Goal: Task Accomplishment & Management: Manage account settings

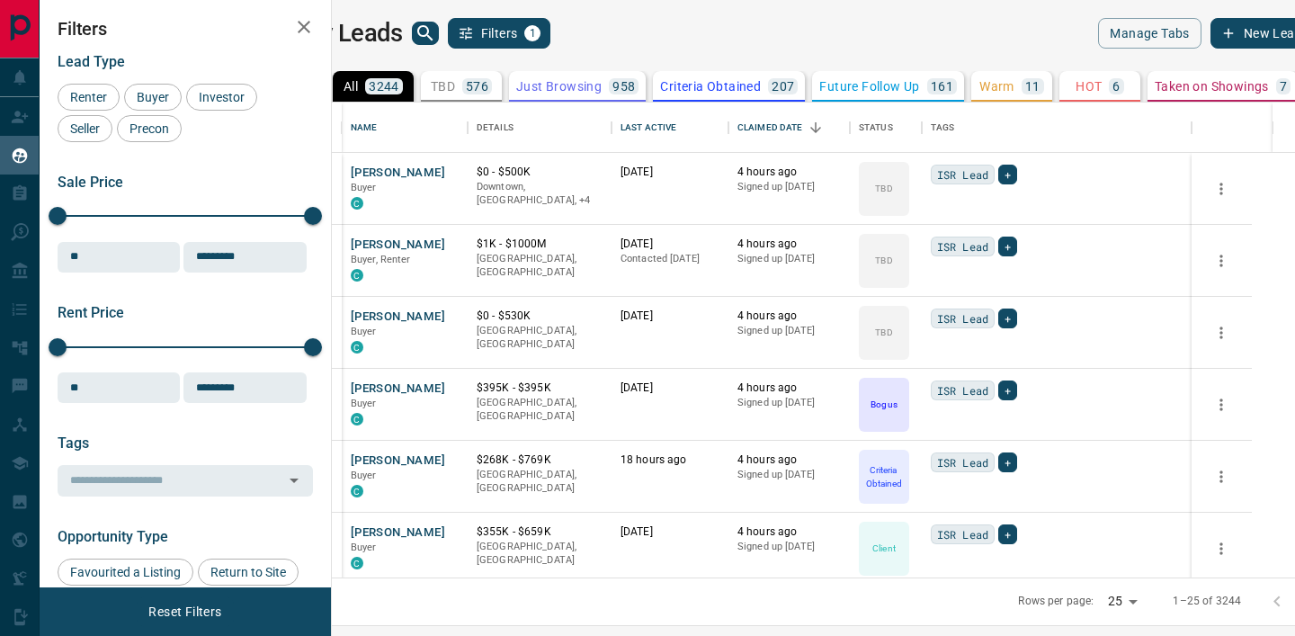
scroll to position [475, 955]
click at [436, 31] on icon "search button" at bounding box center [426, 33] width 22 height 22
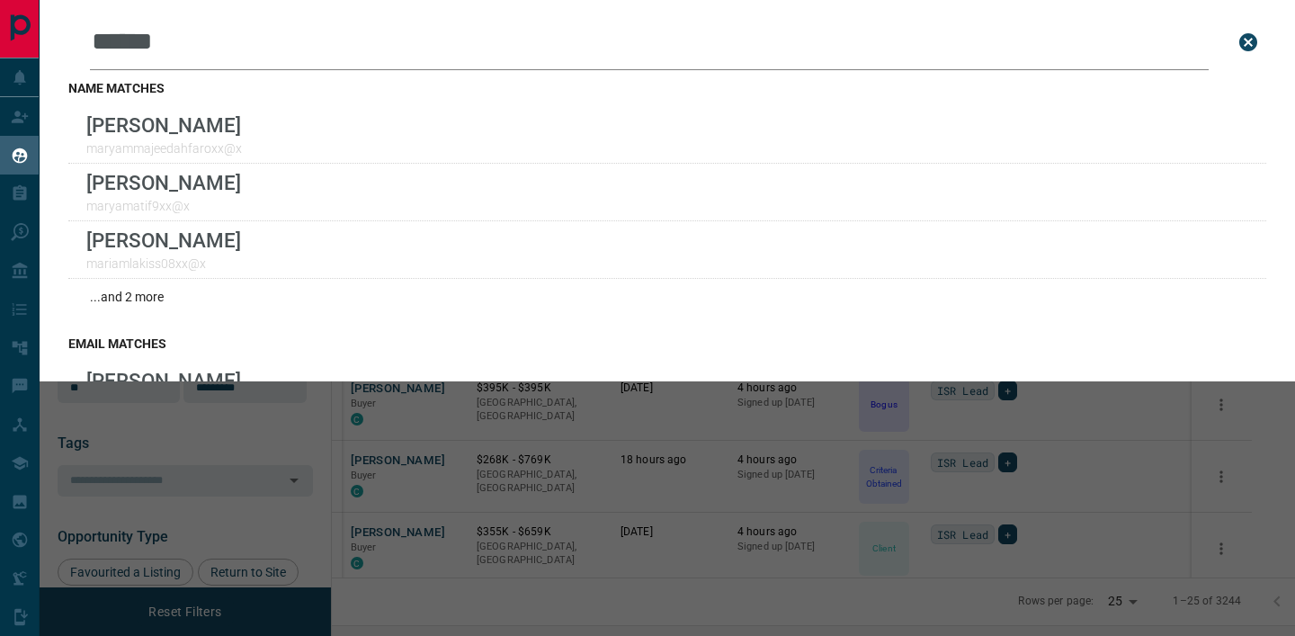
type input "**********"
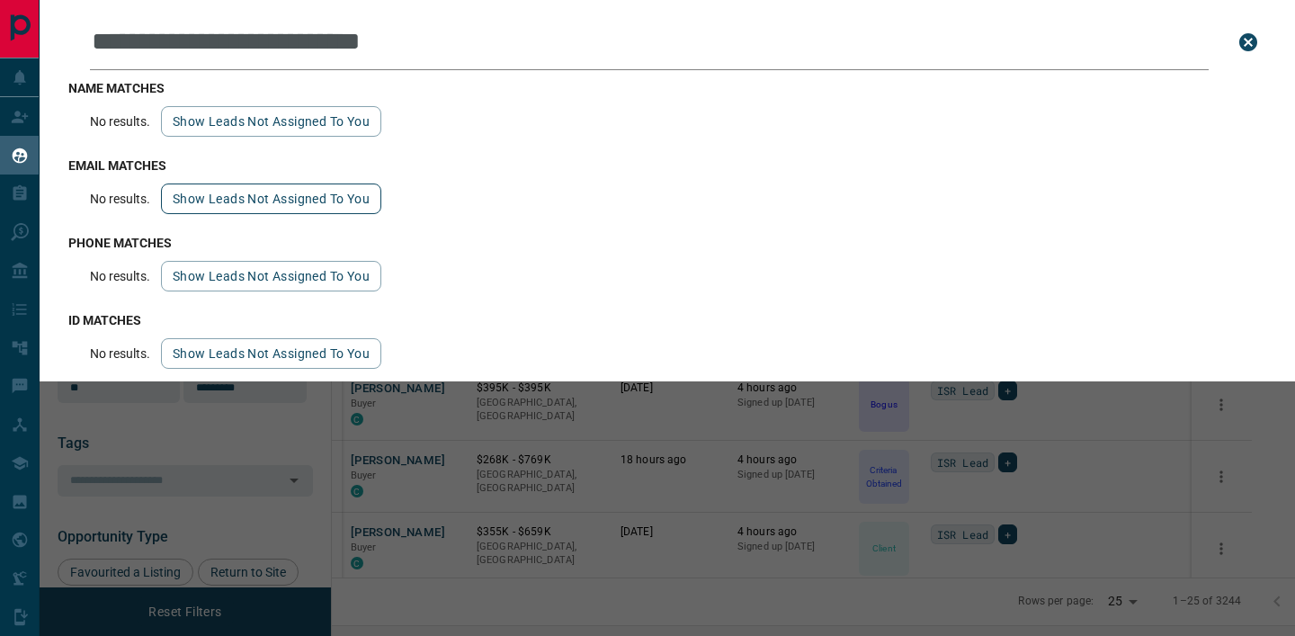
click at [232, 197] on button "Show leads not assigned to you" at bounding box center [271, 198] width 220 height 31
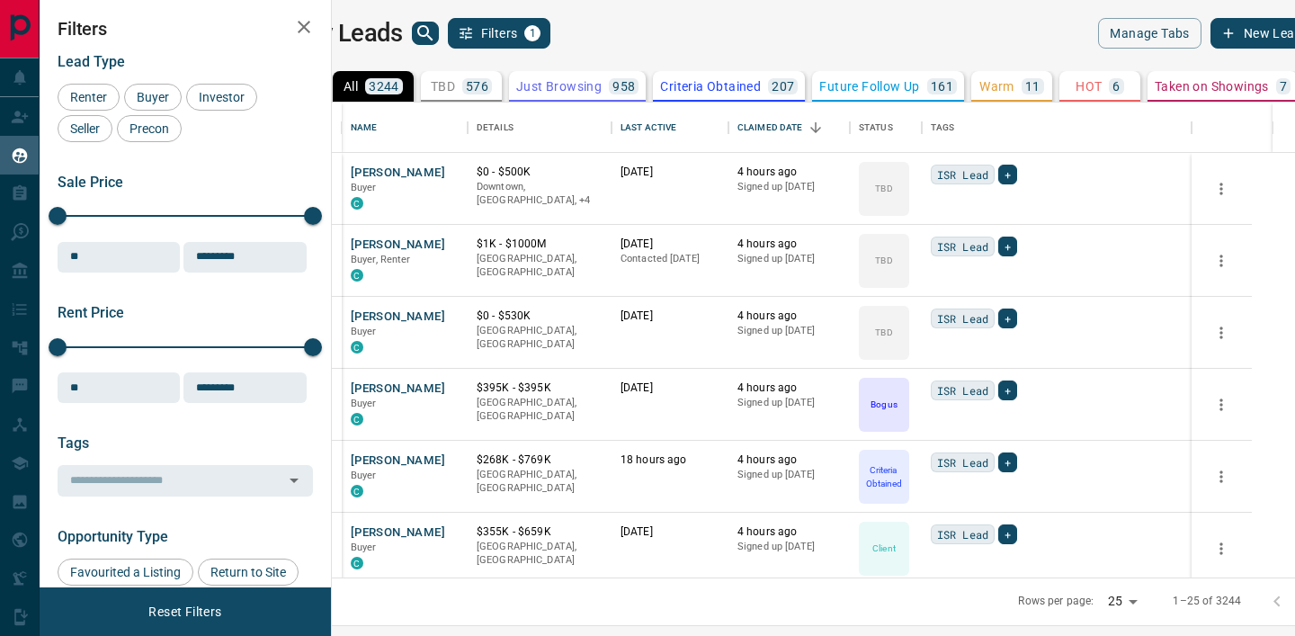
click at [445, 13] on div "My Leads Filters 1 Manage Tabs New Lead All 3244 TBD 576 Do Not Contact - Not R…" at bounding box center [667, 306] width 1255 height 613
click at [447, 13] on div "My Leads Filters 1 Manage Tabs New Lead All 3244 TBD 576 Do Not Contact - Not R…" at bounding box center [667, 306] width 1255 height 613
click at [449, 23] on div "My Leads Filters 1" at bounding box center [552, 33] width 507 height 31
click at [436, 23] on icon "search button" at bounding box center [426, 33] width 22 height 22
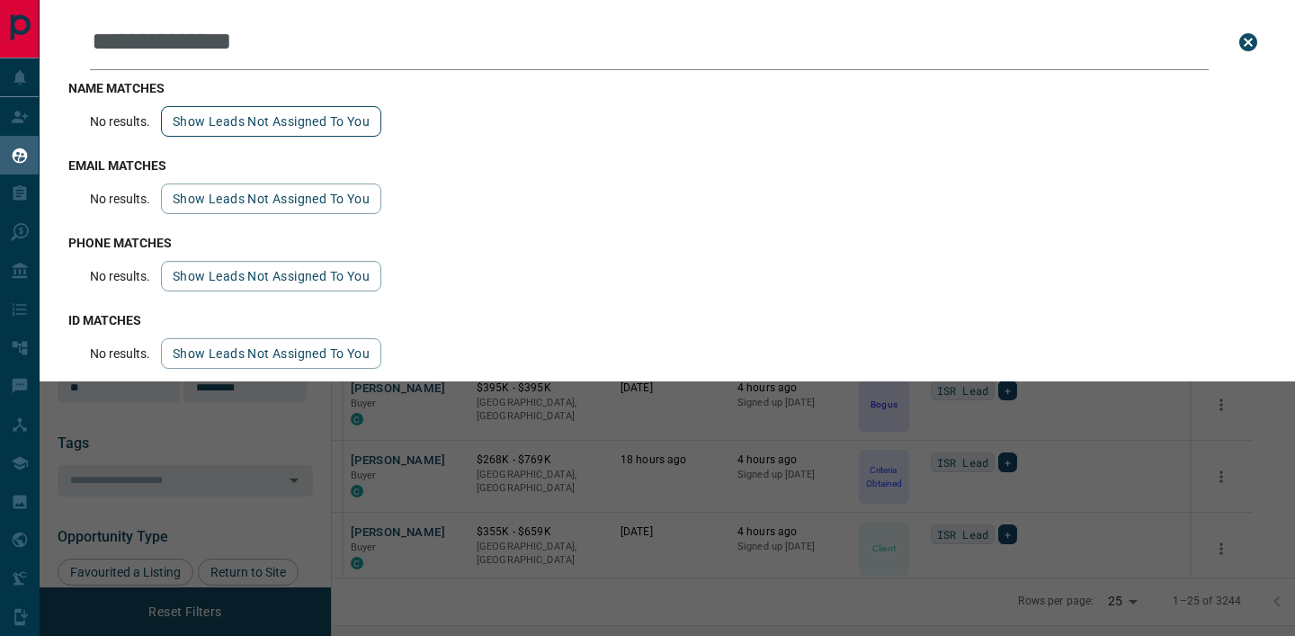
type input "**********"
click at [273, 131] on button "Show leads not assigned to you" at bounding box center [271, 121] width 220 height 31
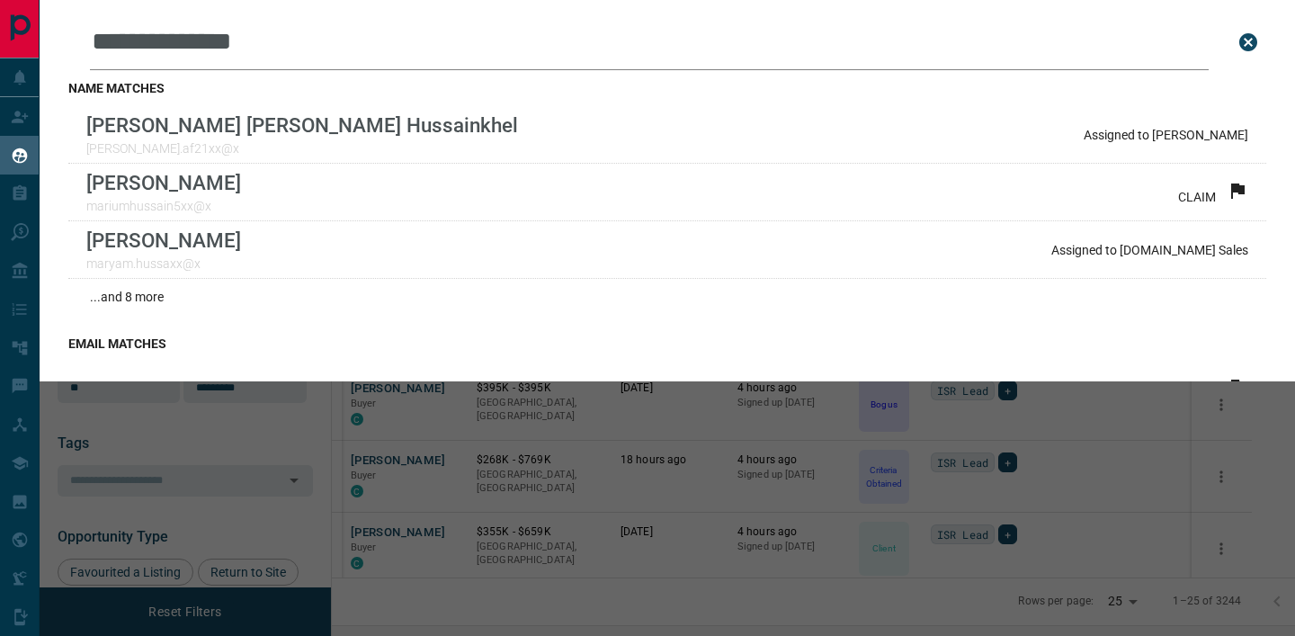
click at [317, 465] on div "**********" at bounding box center [687, 318] width 1295 height 636
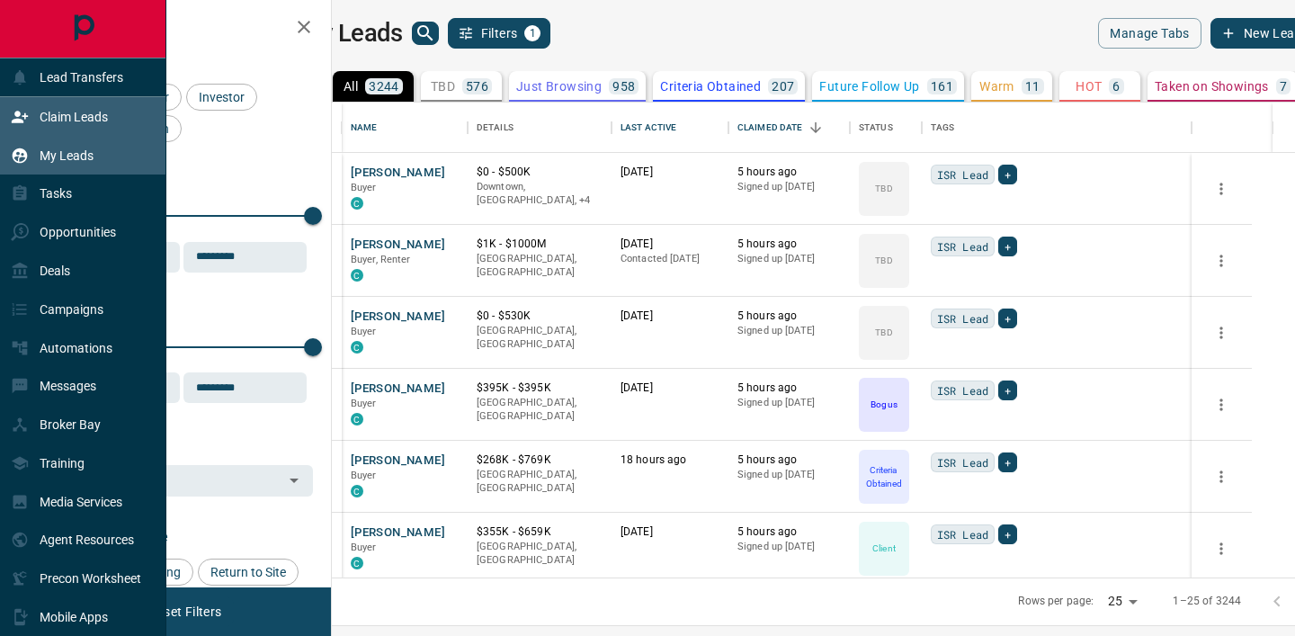
click at [30, 112] on div "Claim Leads" at bounding box center [59, 117] width 97 height 30
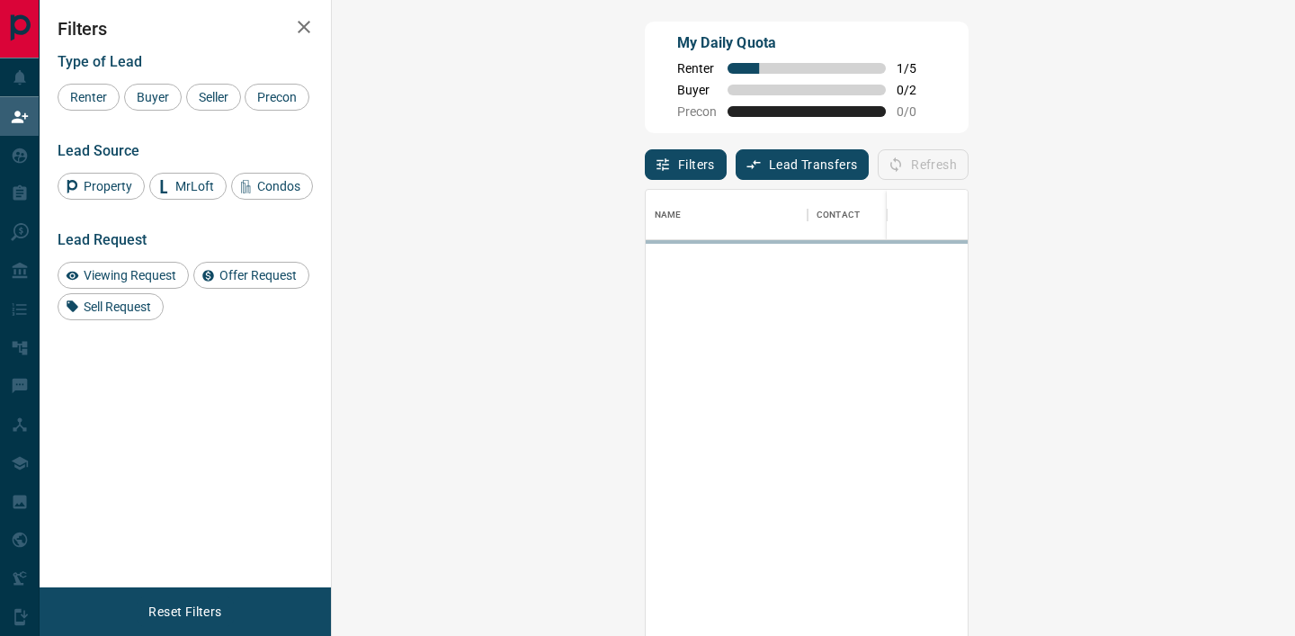
scroll to position [479, 924]
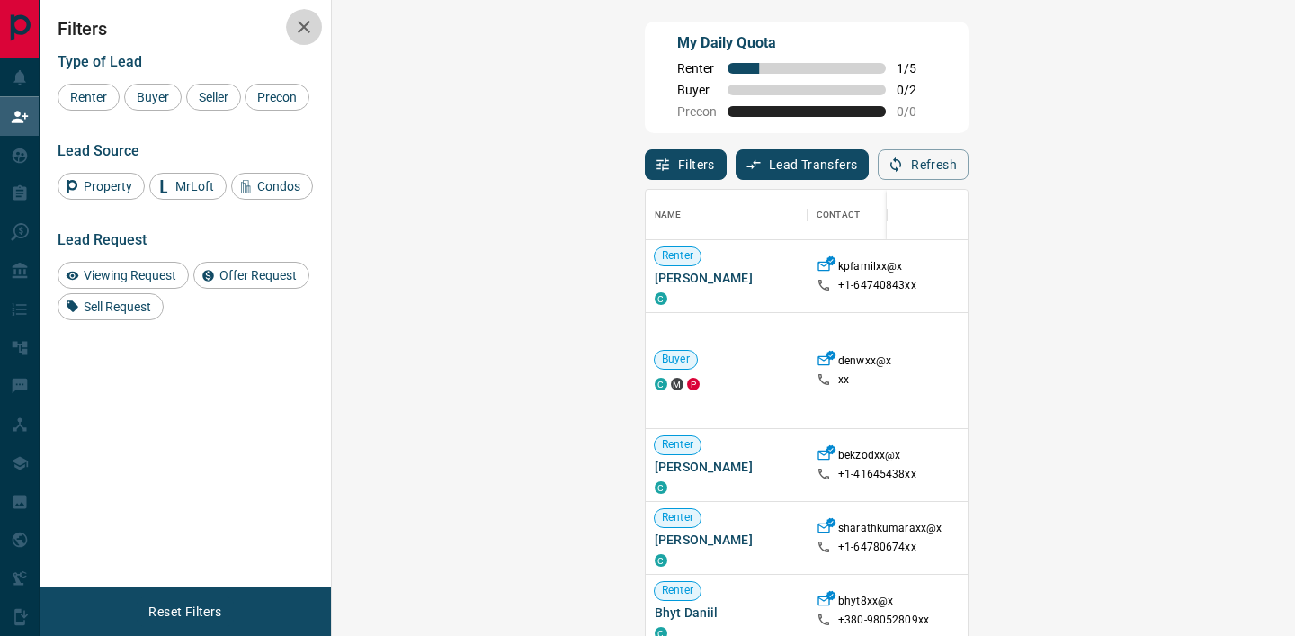
click at [297, 31] on icon "button" at bounding box center [304, 27] width 22 height 22
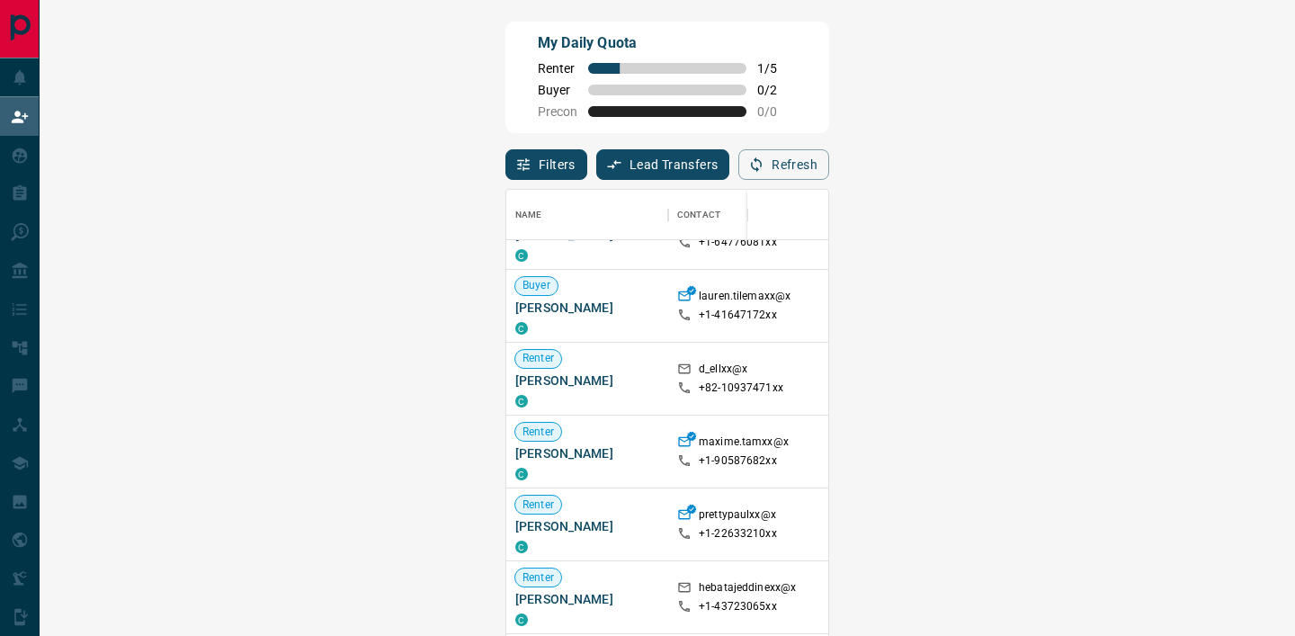
scroll to position [523, 0]
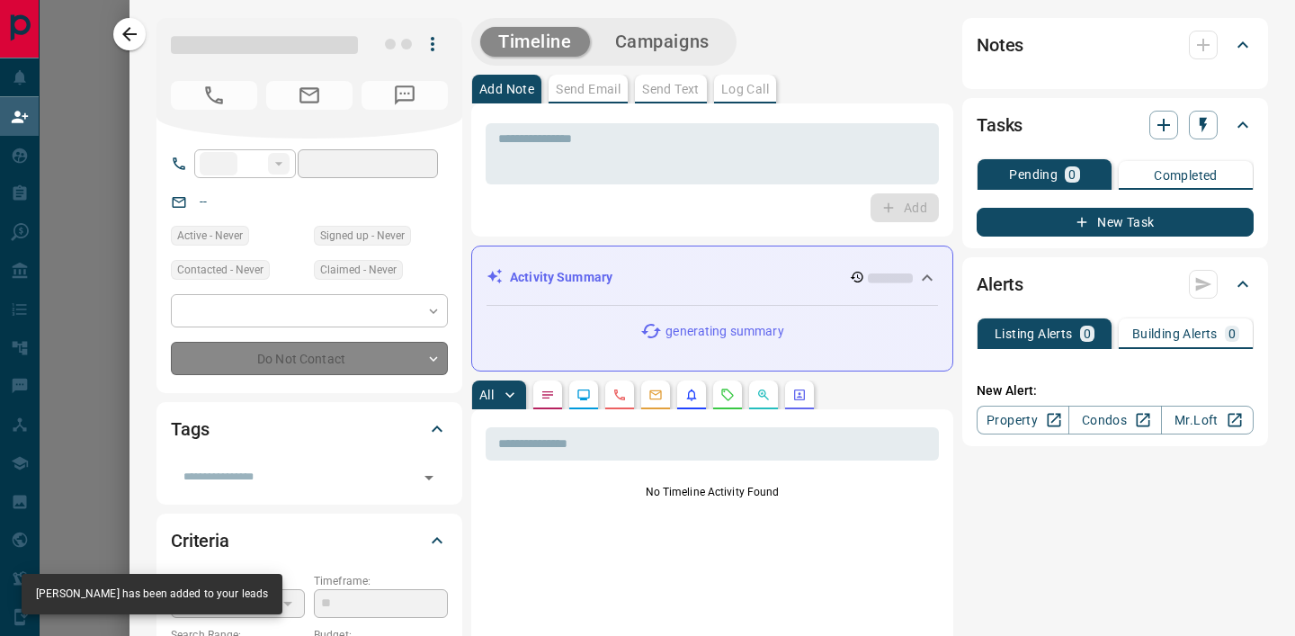
type input "**"
type input "**********"
type input "**"
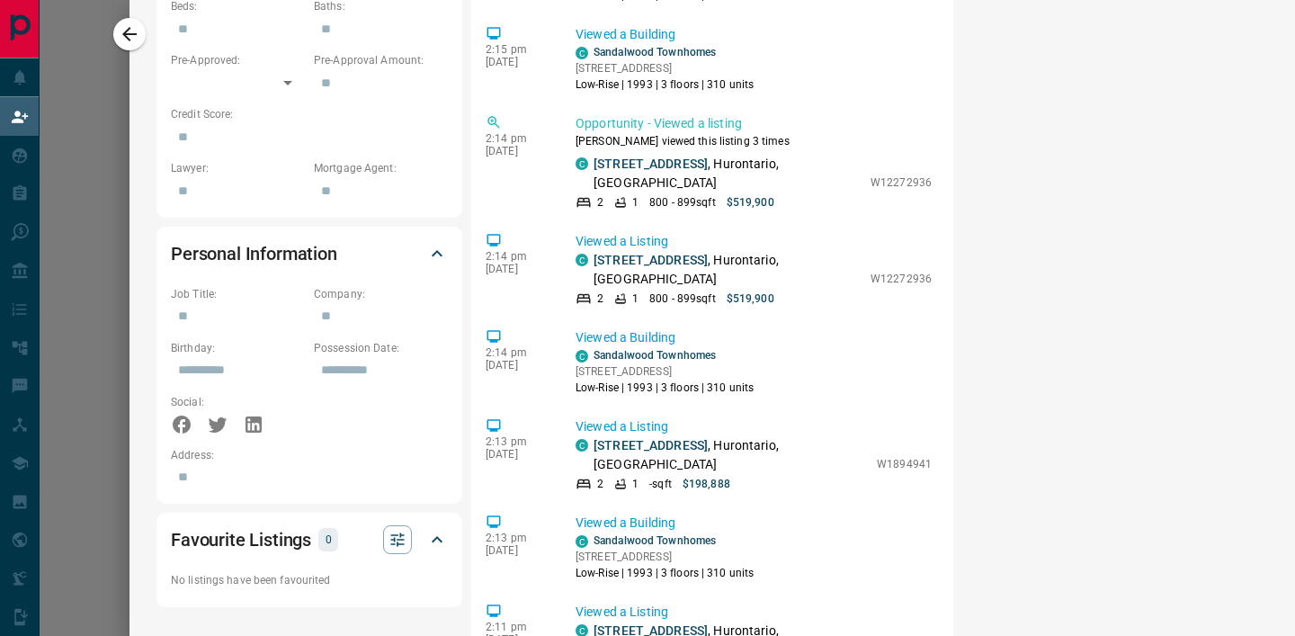
scroll to position [0, 0]
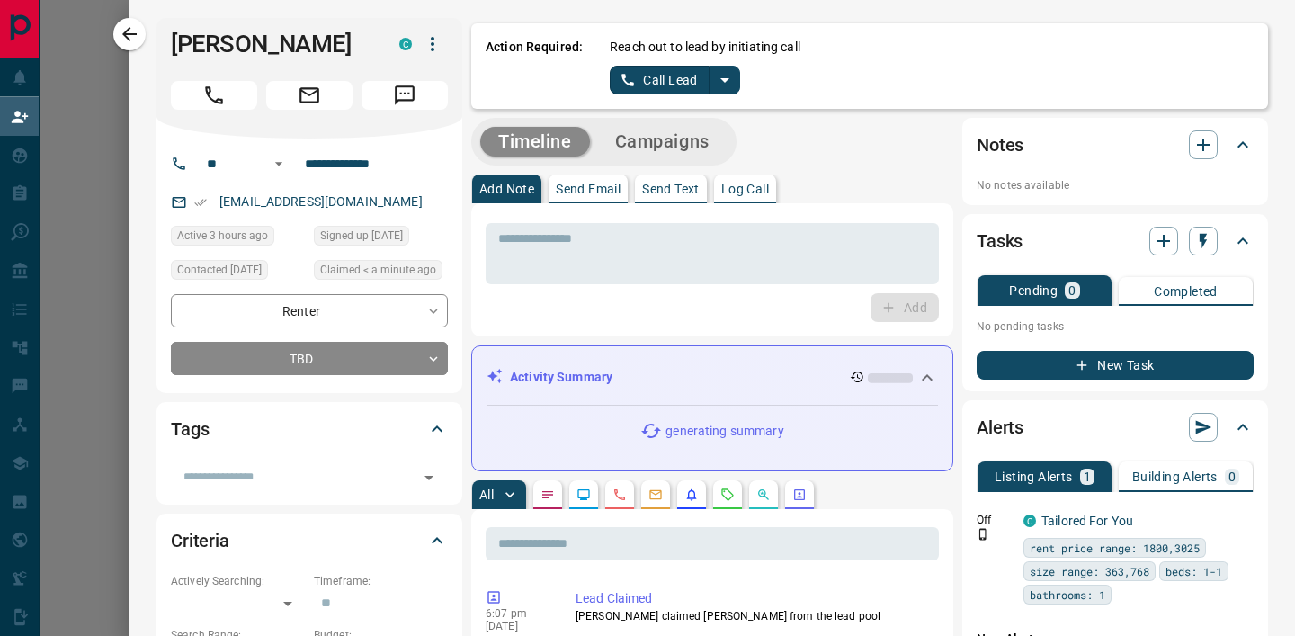
click at [730, 81] on icon "split button" at bounding box center [725, 80] width 22 height 22
click at [702, 132] on li "Log Manual Call" at bounding box center [675, 142] width 110 height 27
click at [630, 79] on button "Log Manual Call" at bounding box center [669, 80] width 119 height 29
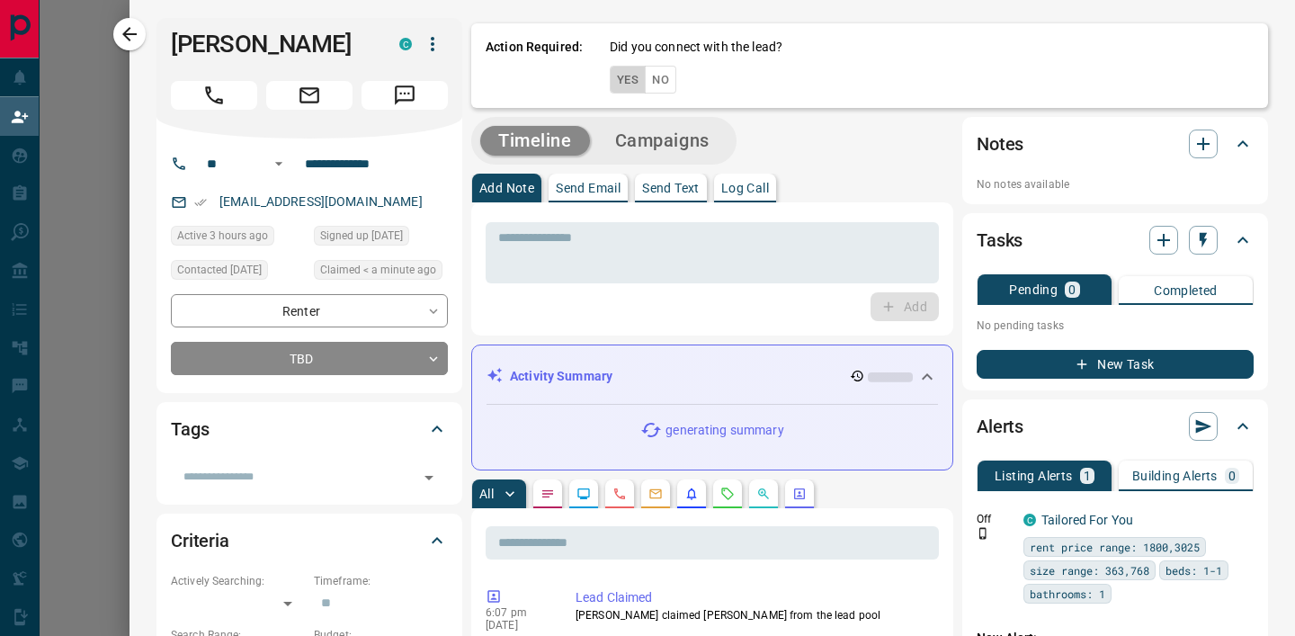
click at [625, 80] on button "Yes" at bounding box center [628, 80] width 36 height 28
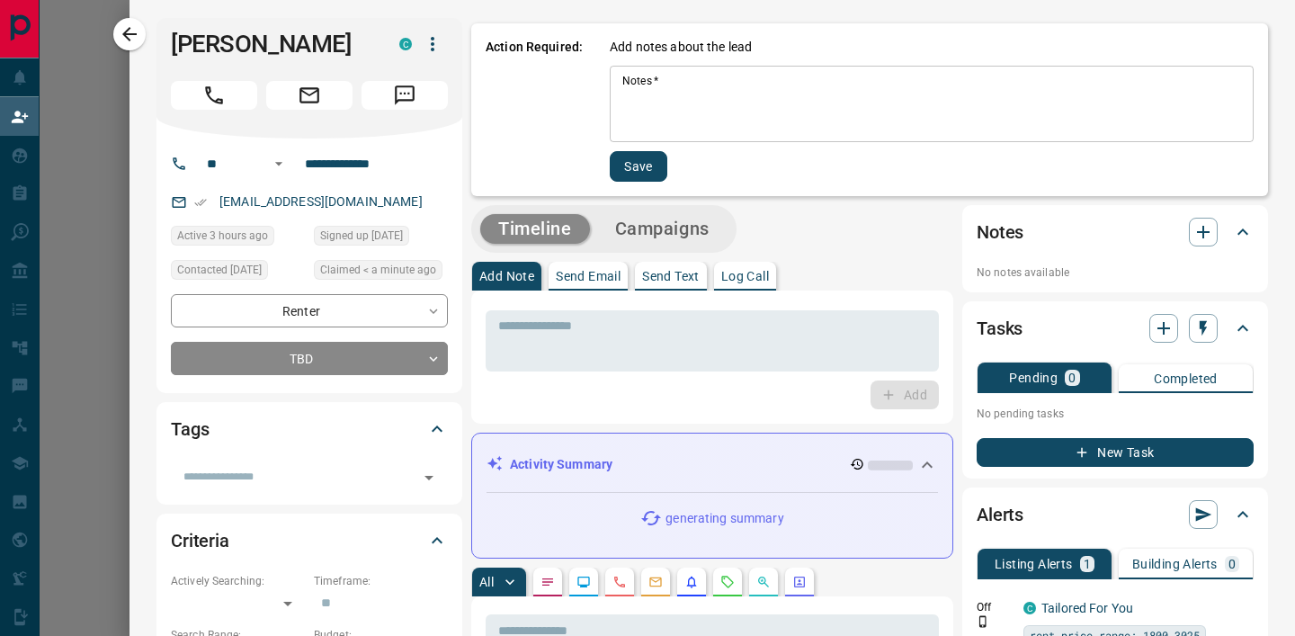
click at [625, 80] on div "Notes   * * Notes   *" at bounding box center [932, 104] width 644 height 76
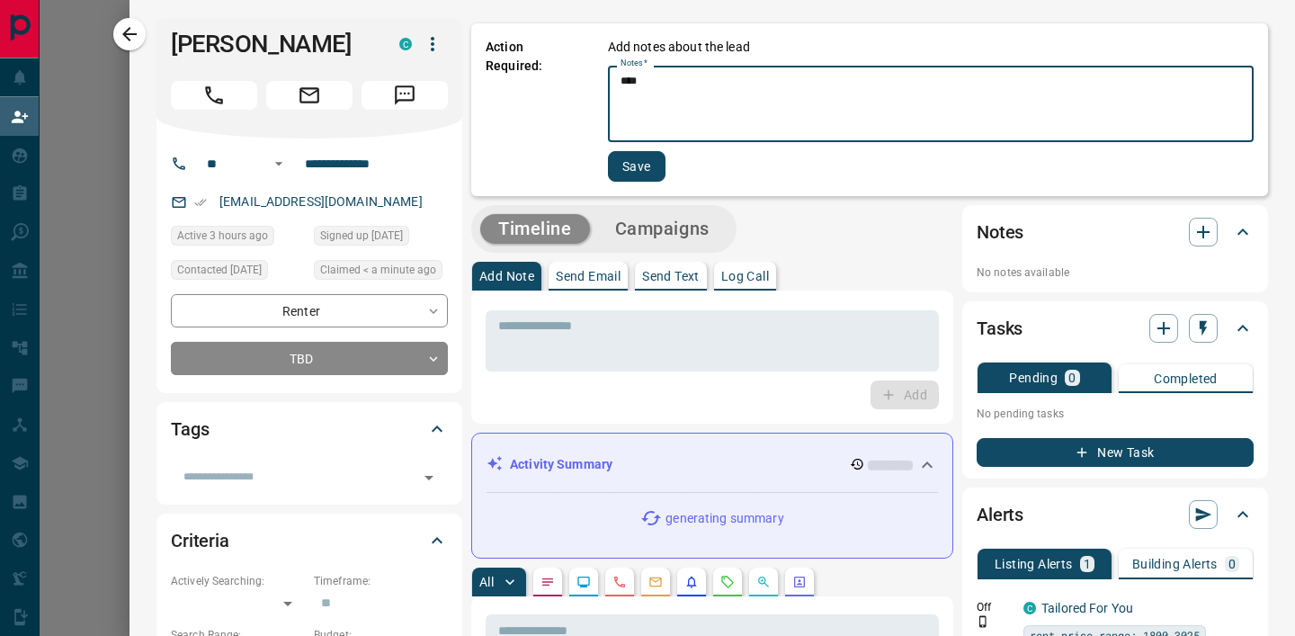
type textarea "****"
click at [615, 178] on button "Save" at bounding box center [637, 166] width 58 height 31
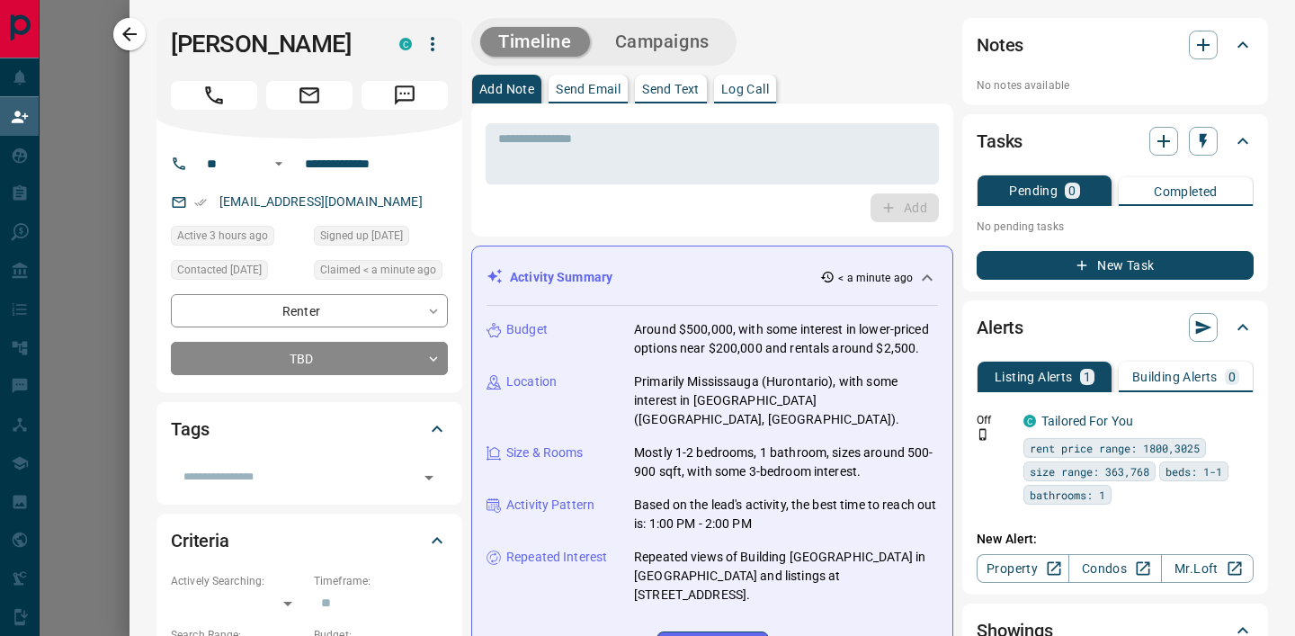
click at [1069, 264] on button "New Task" at bounding box center [1115, 265] width 277 height 29
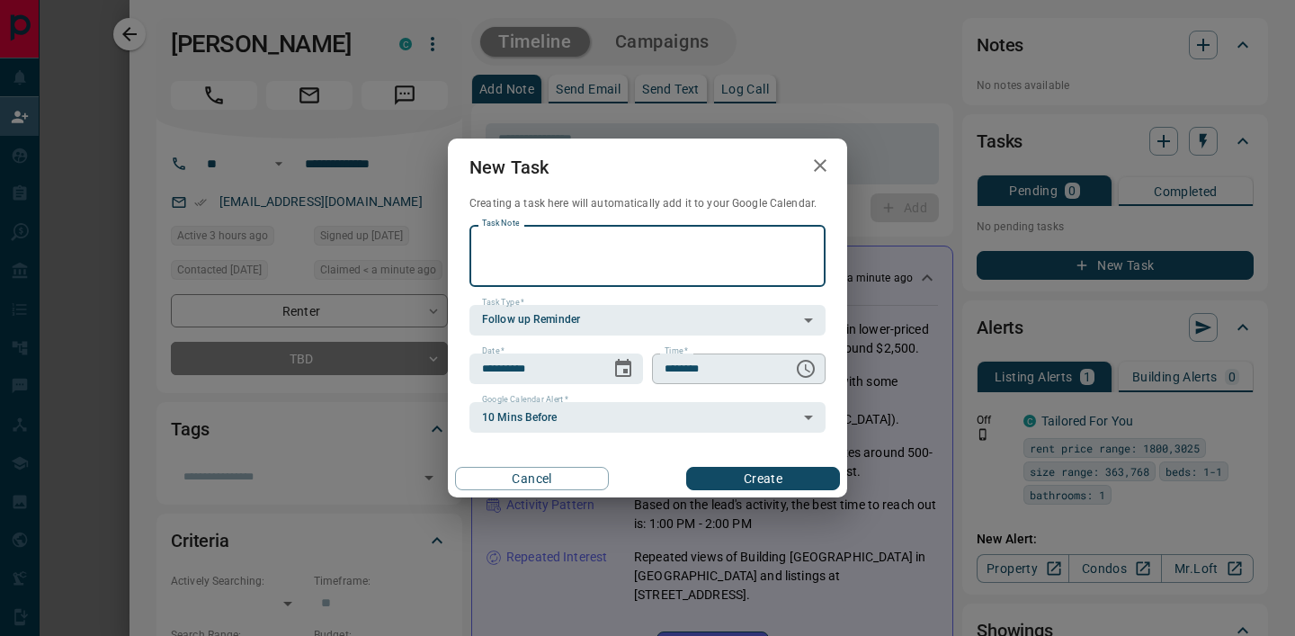
click at [802, 375] on icon "Choose time, selected time is 6:00 AM" at bounding box center [806, 369] width 18 height 18
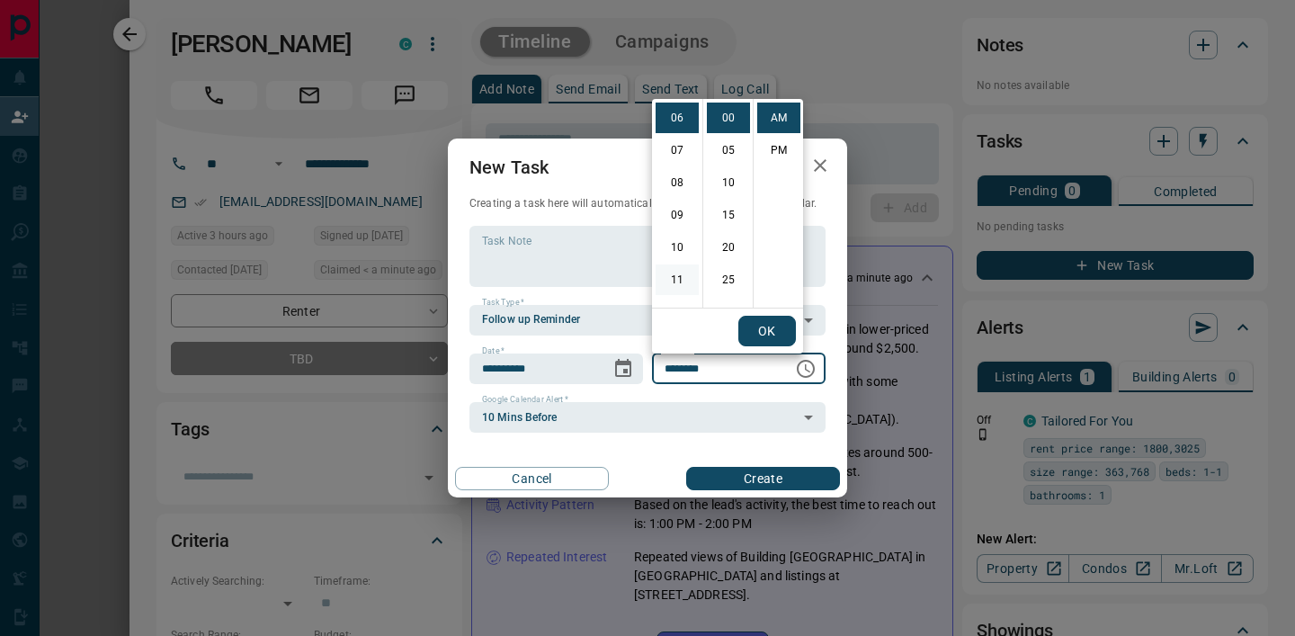
click at [678, 279] on li "11" at bounding box center [677, 279] width 43 height 31
type input "********"
click at [772, 328] on button "OK" at bounding box center [767, 331] width 58 height 31
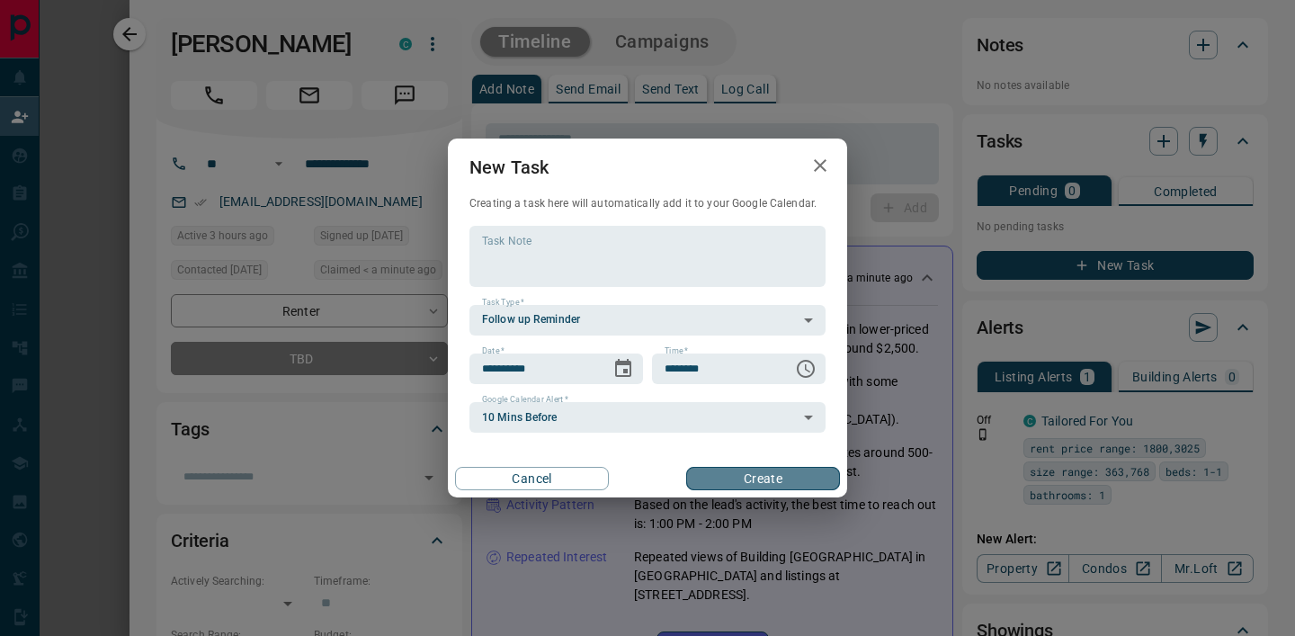
click at [733, 474] on button "Create" at bounding box center [763, 478] width 154 height 23
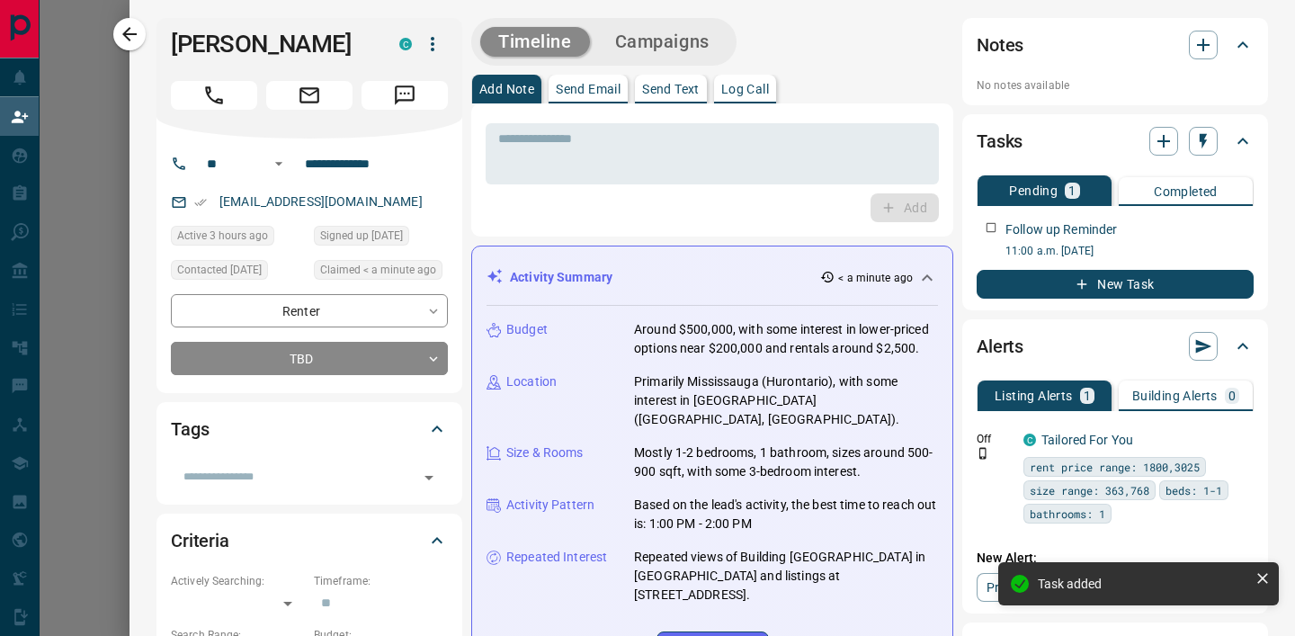
click at [76, 322] on div at bounding box center [647, 318] width 1295 height 636
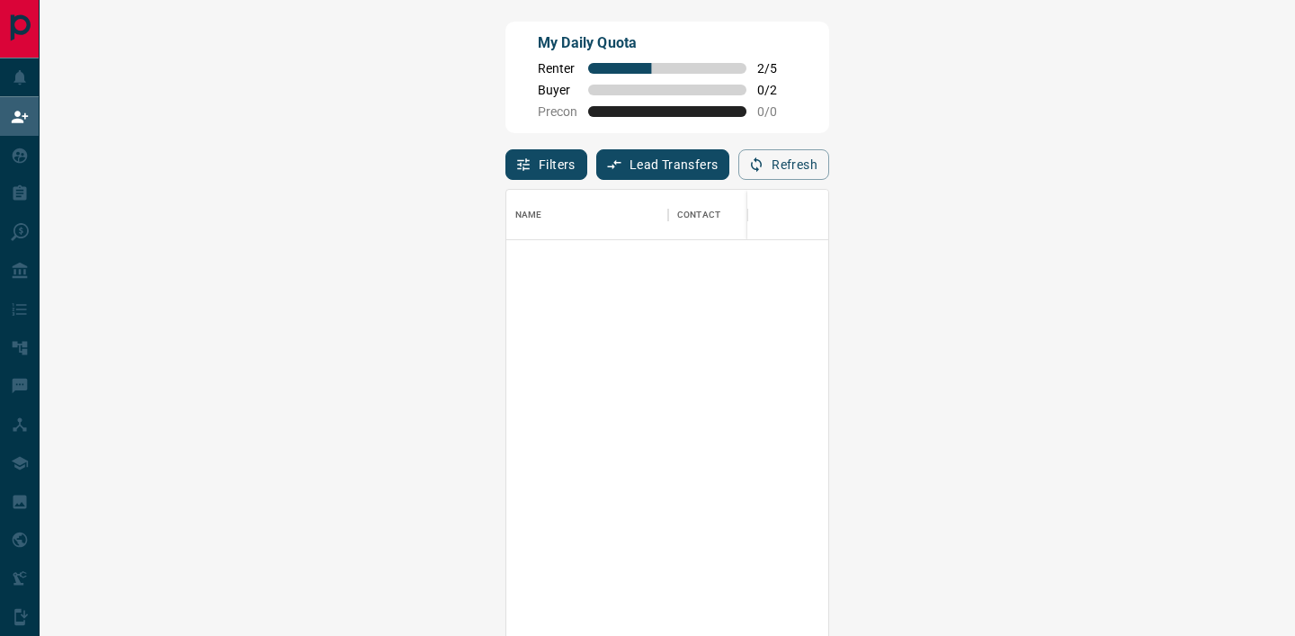
scroll to position [0, 0]
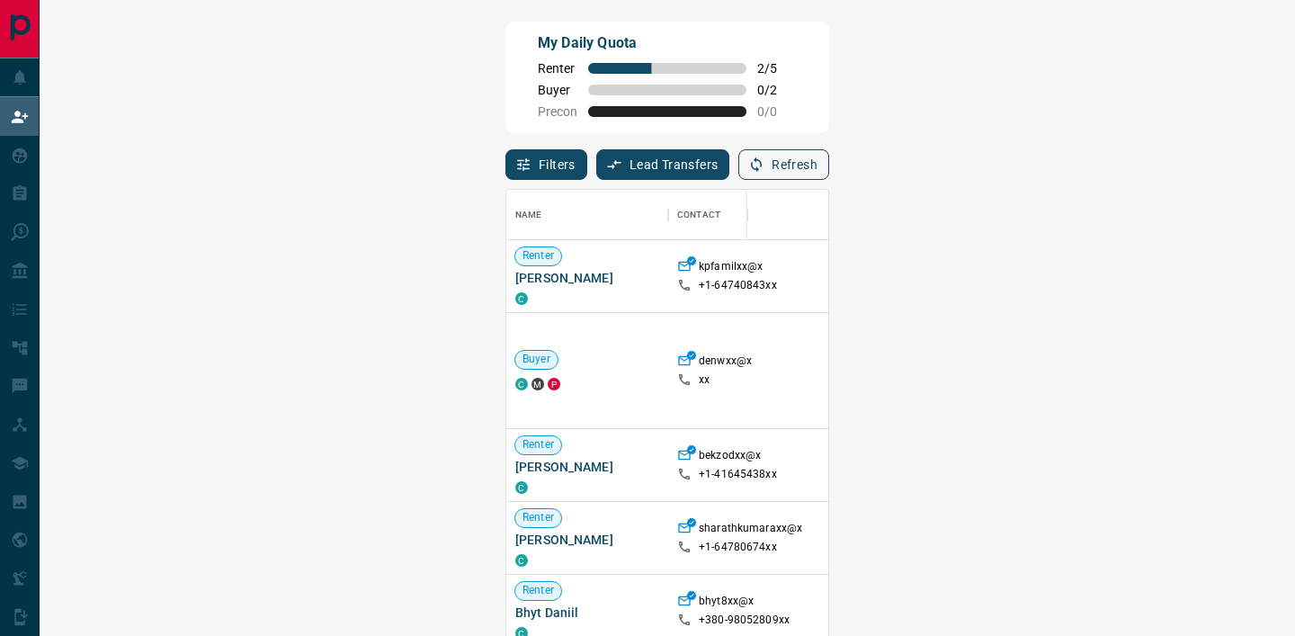
click at [829, 175] on button "Refresh" at bounding box center [783, 164] width 91 height 31
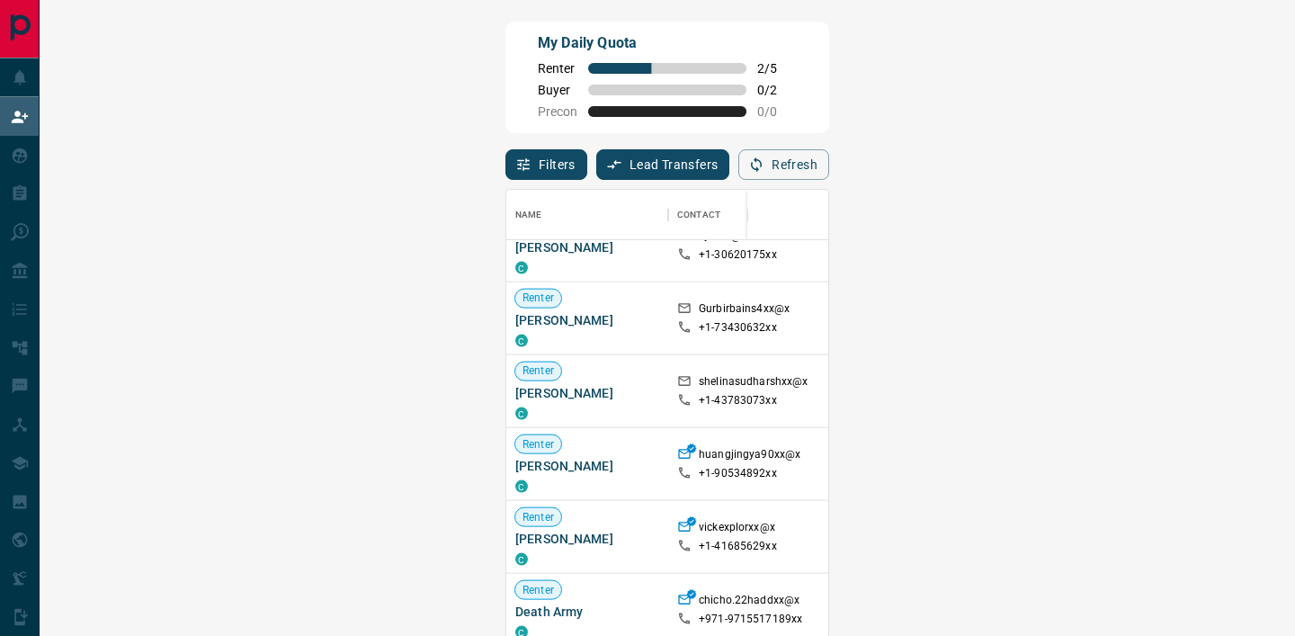
scroll to position [3314, 0]
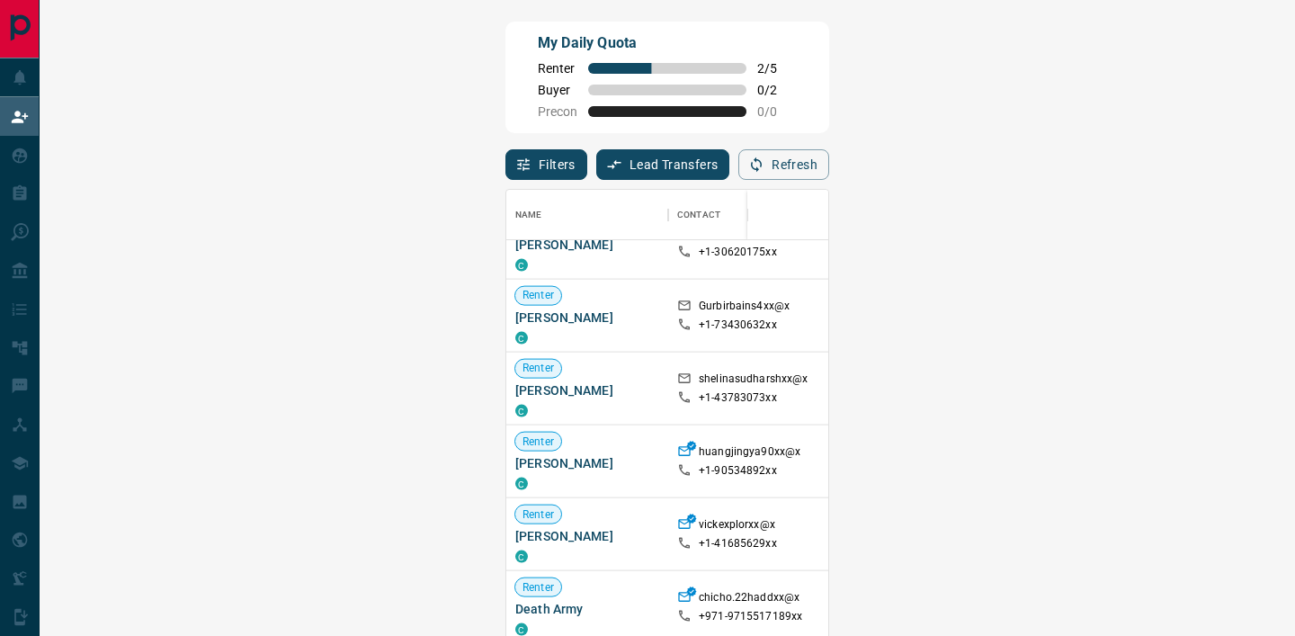
click at [1200, 389] on span "Viewing Request ( 1 )" at bounding box center [1249, 388] width 99 height 13
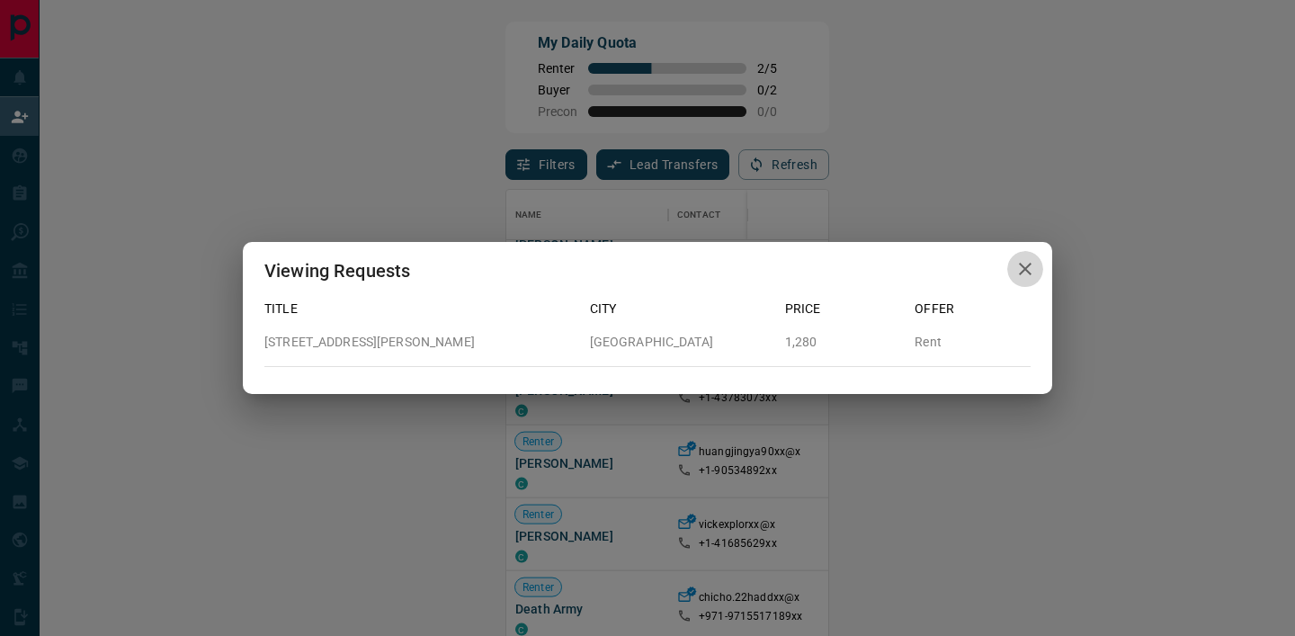
click at [1015, 264] on icon "button" at bounding box center [1025, 269] width 22 height 22
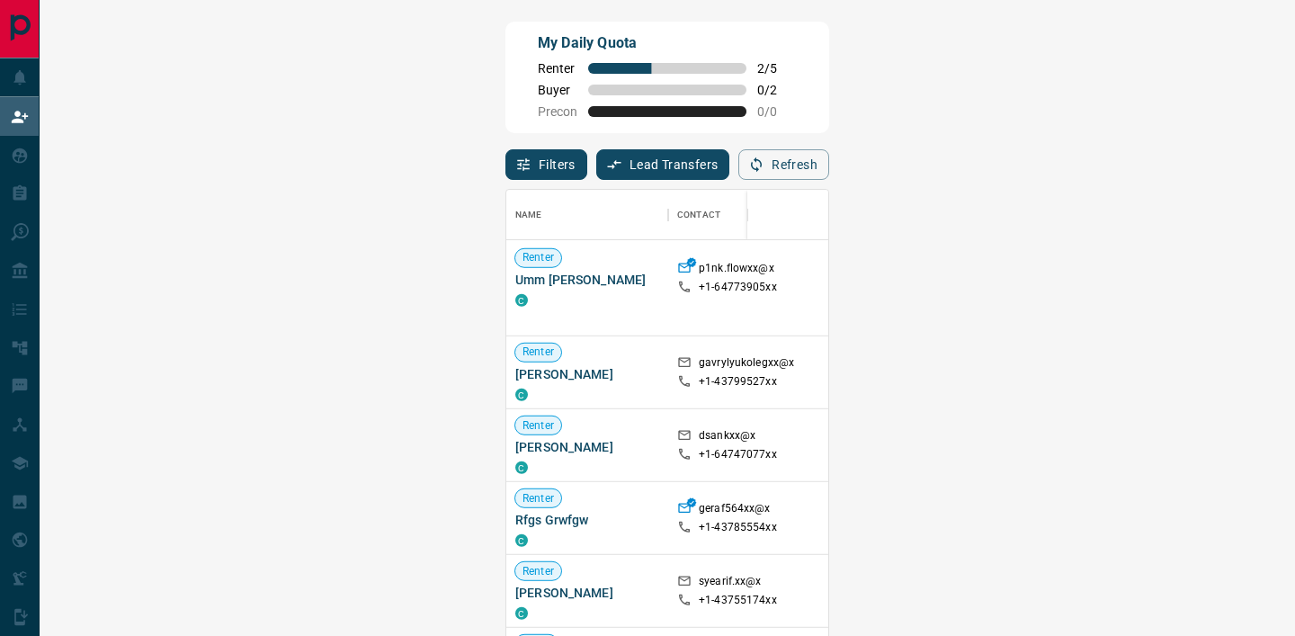
scroll to position [4179, 0]
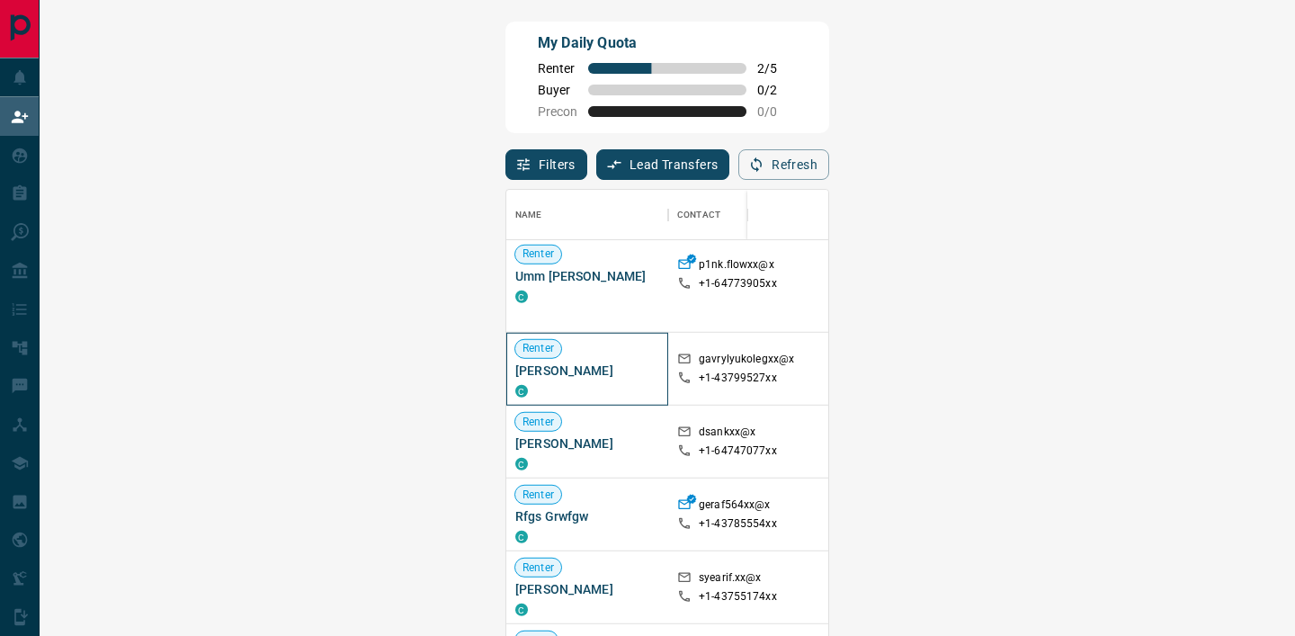
click at [515, 373] on span "[PERSON_NAME]" at bounding box center [587, 370] width 144 height 18
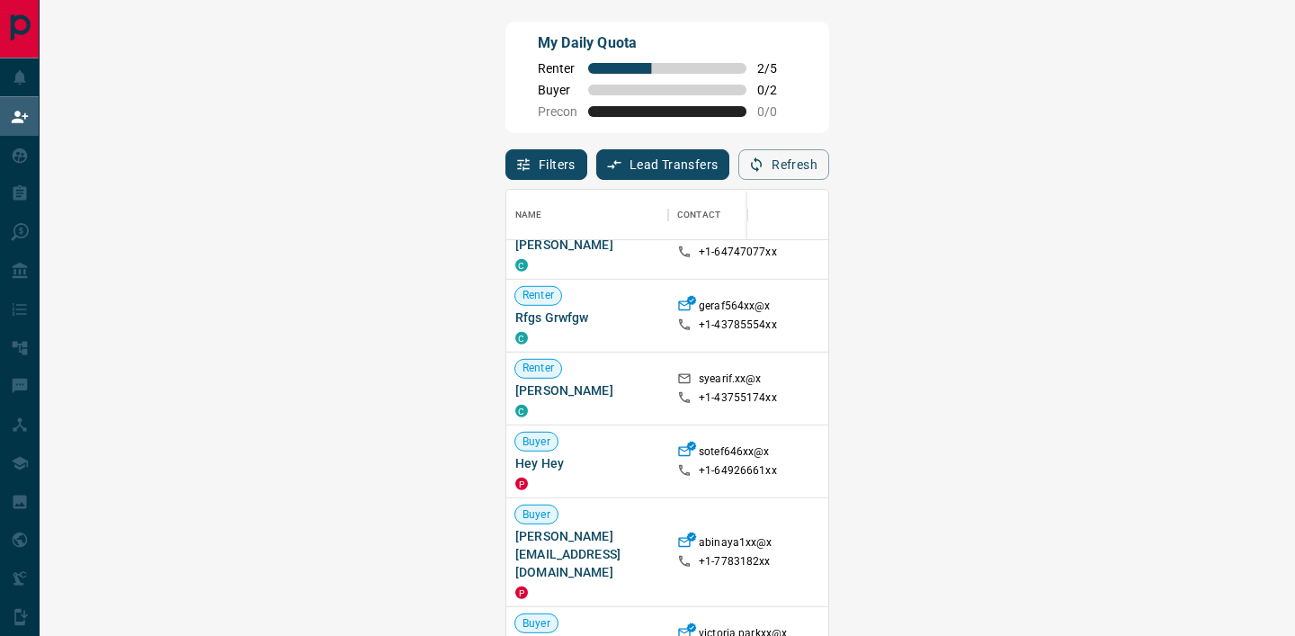
scroll to position [4378, 0]
click at [515, 389] on span "[PERSON_NAME]" at bounding box center [587, 389] width 144 height 18
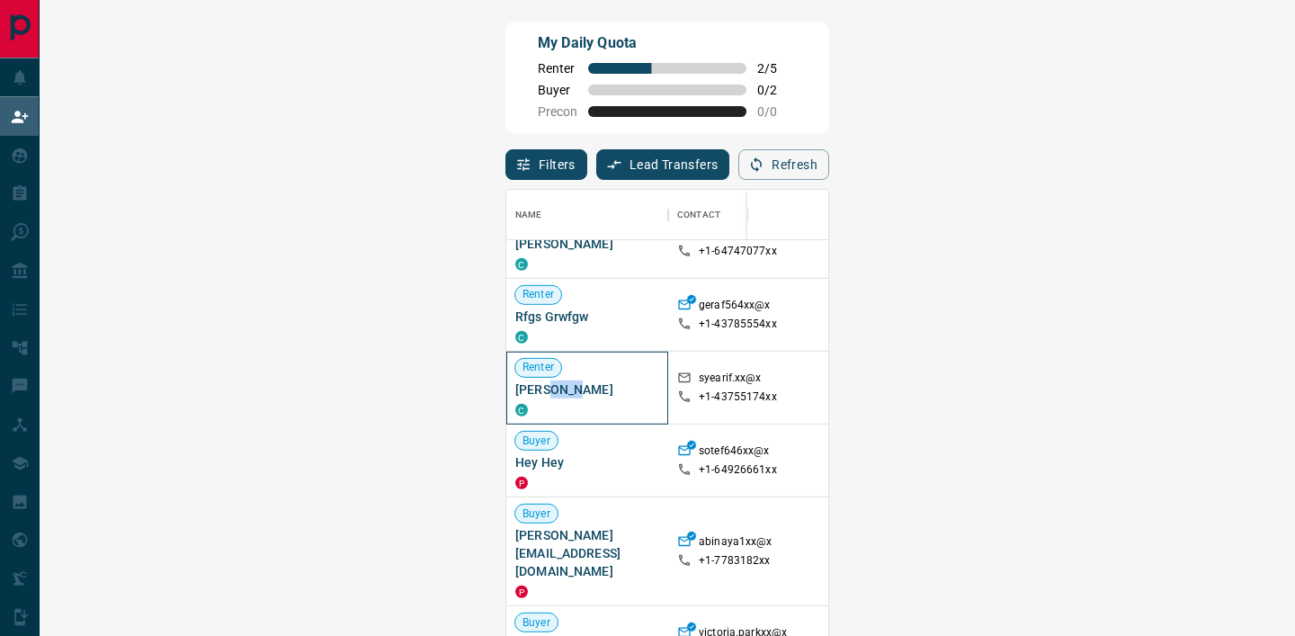
click at [515, 389] on span "[PERSON_NAME]" at bounding box center [587, 389] width 144 height 18
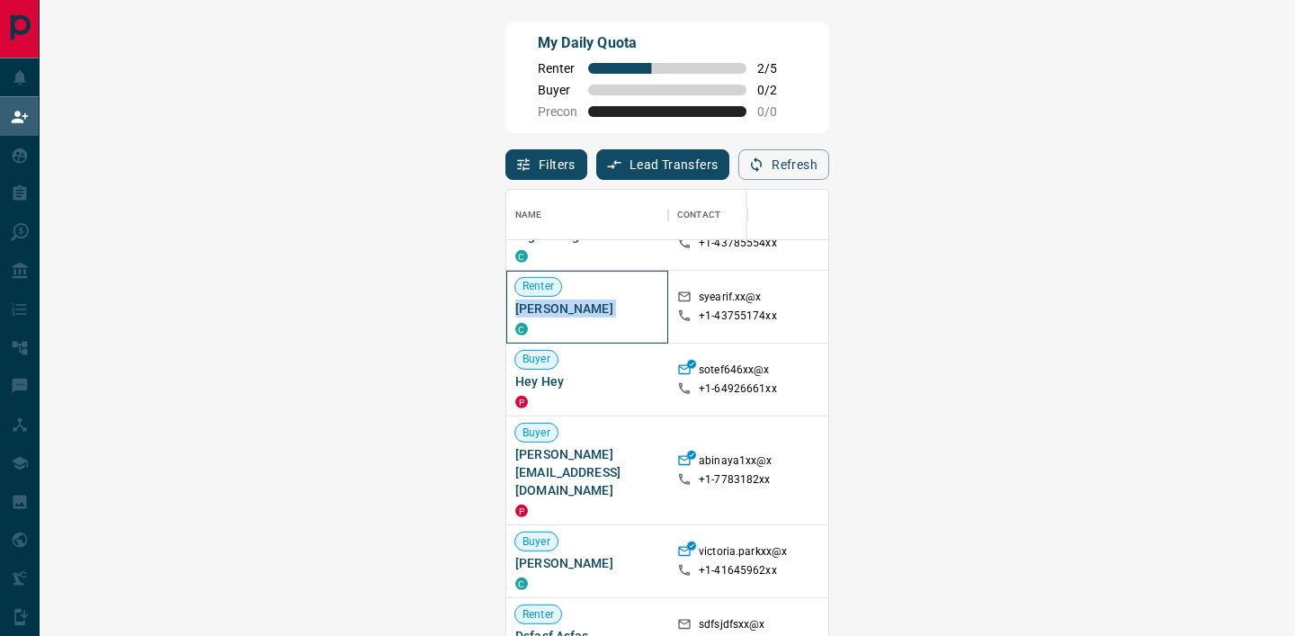
scroll to position [4462, 0]
